Goal: Find specific page/section: Find specific page/section

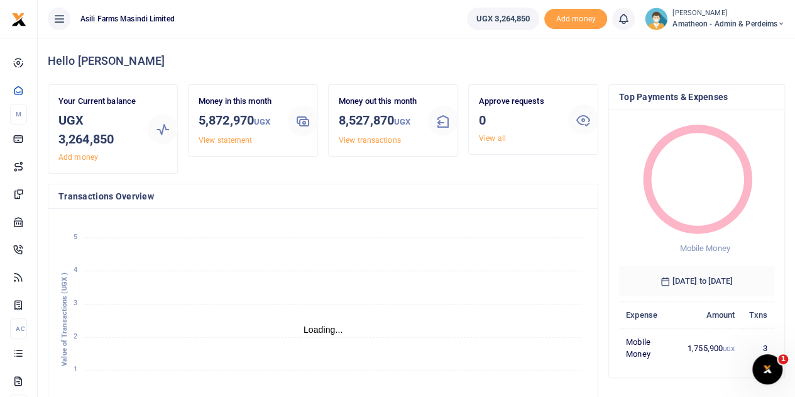
scroll to position [10, 10]
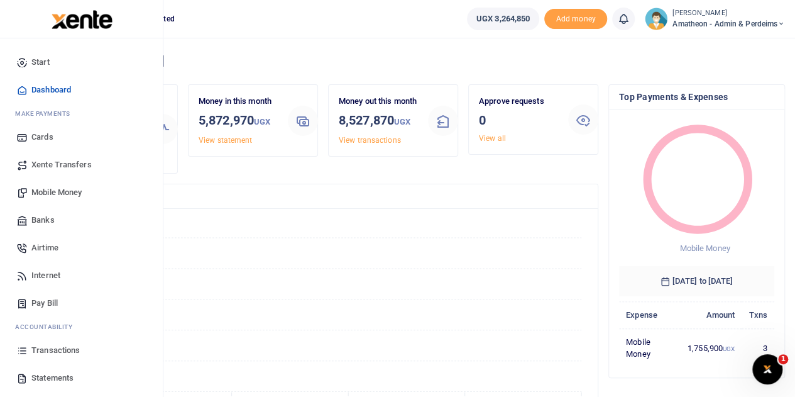
click at [55, 350] on span "Transactions" at bounding box center [55, 350] width 48 height 13
